Goal: Information Seeking & Learning: Learn about a topic

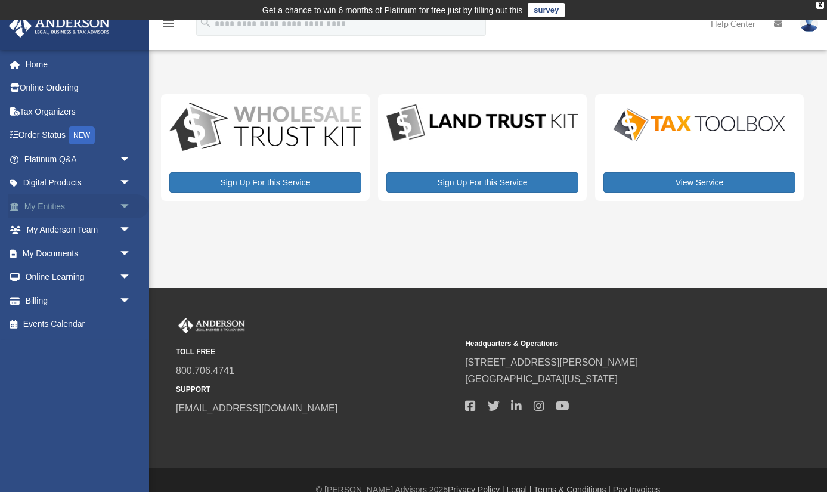
click at [37, 212] on link "My Entities arrow_drop_down" at bounding box center [78, 206] width 141 height 24
click at [66, 202] on link "My Entities arrow_drop_down" at bounding box center [78, 206] width 141 height 24
click at [62, 203] on link "My Entities arrow_drop_down" at bounding box center [78, 206] width 141 height 24
click at [65, 232] on link "My Anderson Team arrow_drop_down" at bounding box center [78, 230] width 141 height 24
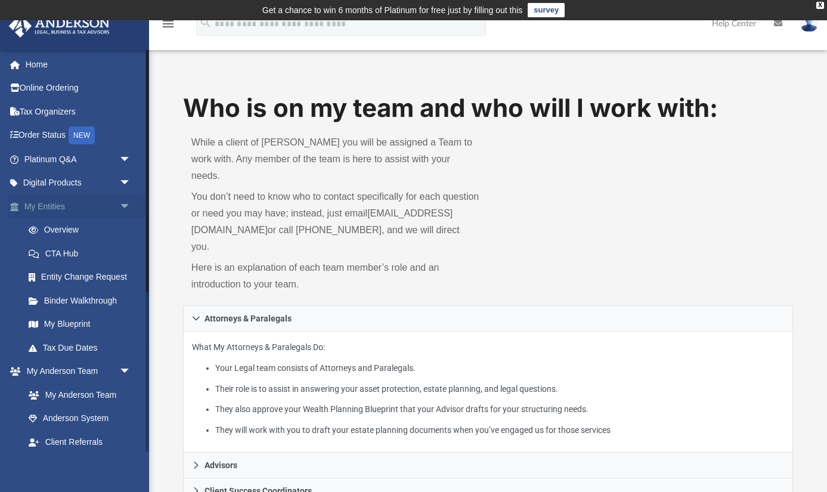
click at [60, 202] on link "My Entities arrow_drop_down" at bounding box center [78, 206] width 141 height 24
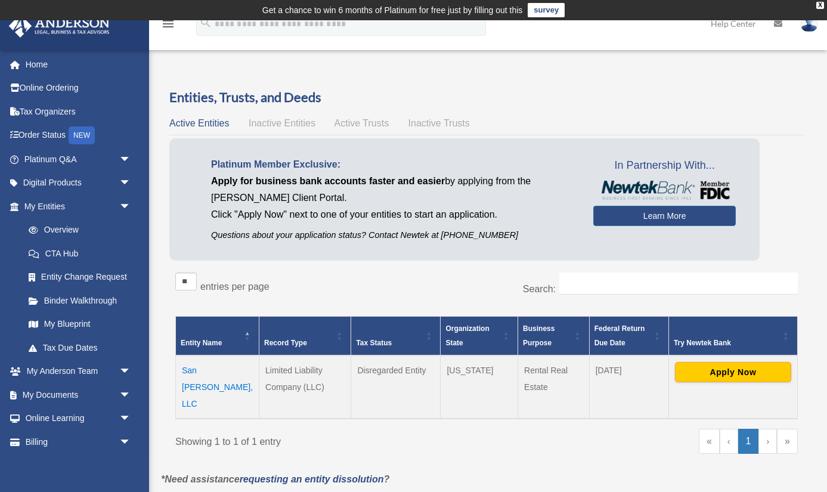
click at [207, 368] on td "San [PERSON_NAME], LLC" at bounding box center [218, 387] width 84 height 63
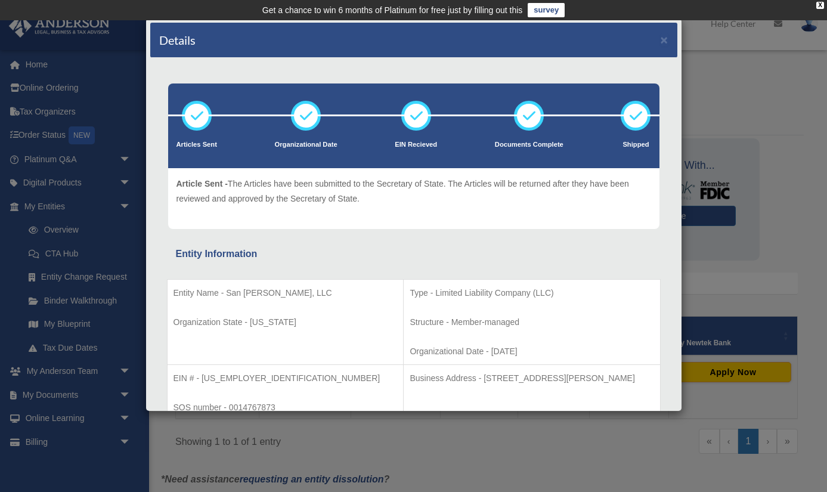
drag, startPoint x: 651, startPoint y: 233, endPoint x: 654, endPoint y: 206, distance: 27.5
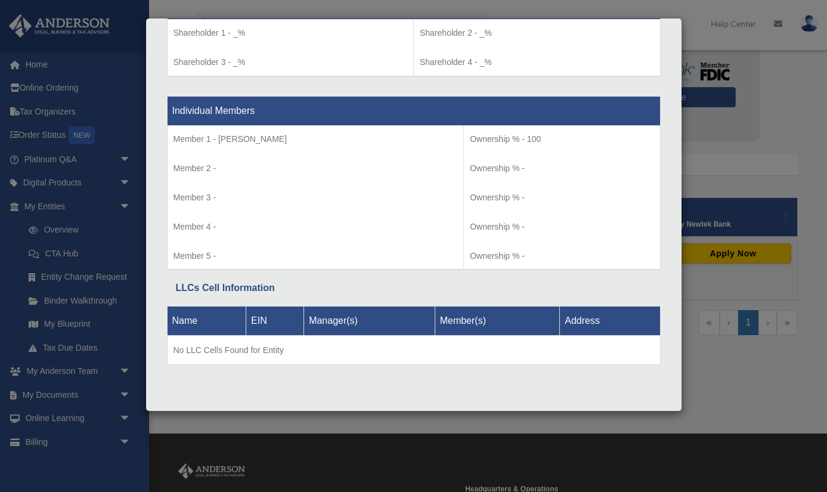
scroll to position [119, 0]
click at [517, 355] on td "No LLC Cells Found for Entity" at bounding box center [413, 351] width 493 height 30
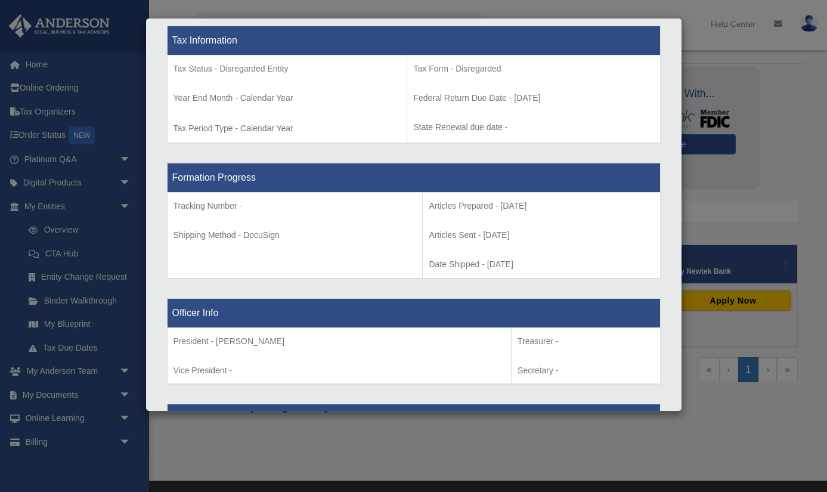
scroll to position [509, 0]
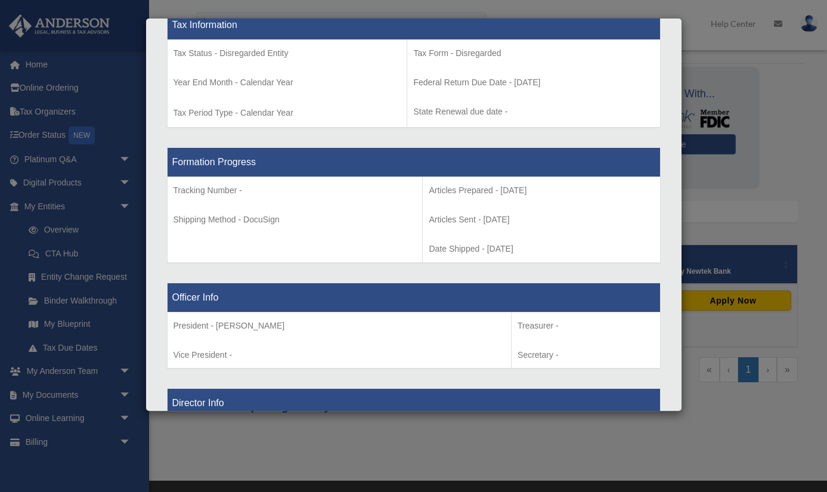
click at [774, 192] on div "Details × Articles Sent Organizational Date" at bounding box center [413, 246] width 827 height 492
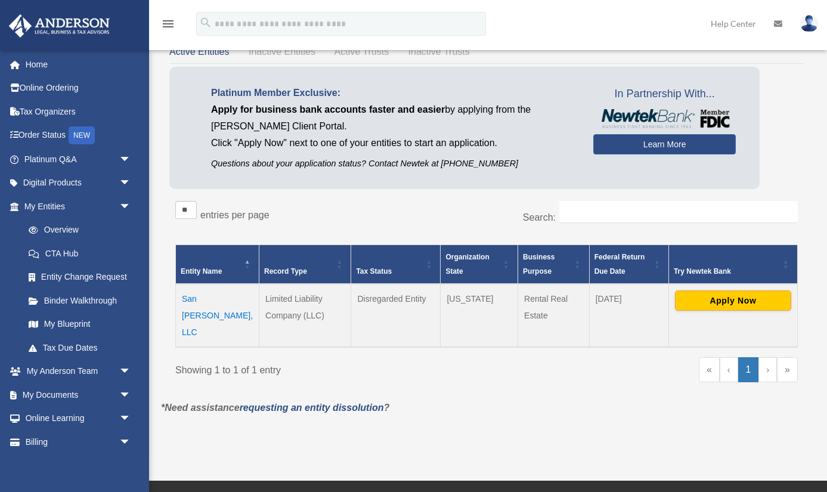
click at [216, 301] on td "San Agustin, LLC" at bounding box center [218, 315] width 84 height 63
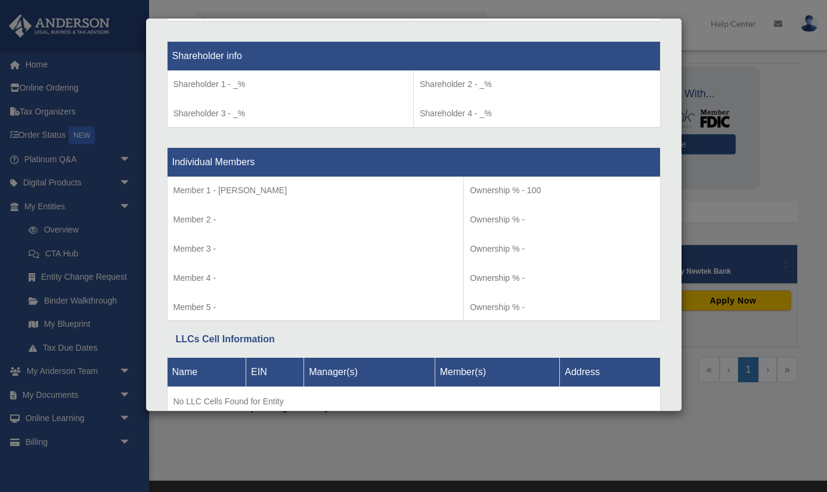
scroll to position [1014, 0]
